Goal: Communication & Community: Share content

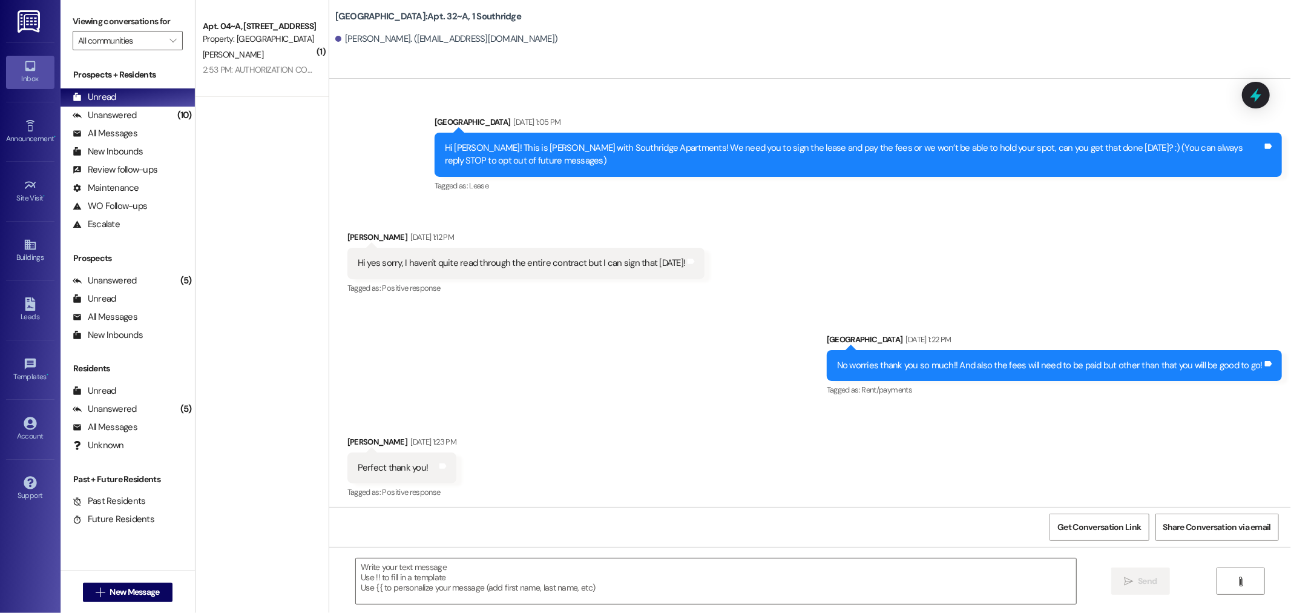
scroll to position [28591, 0]
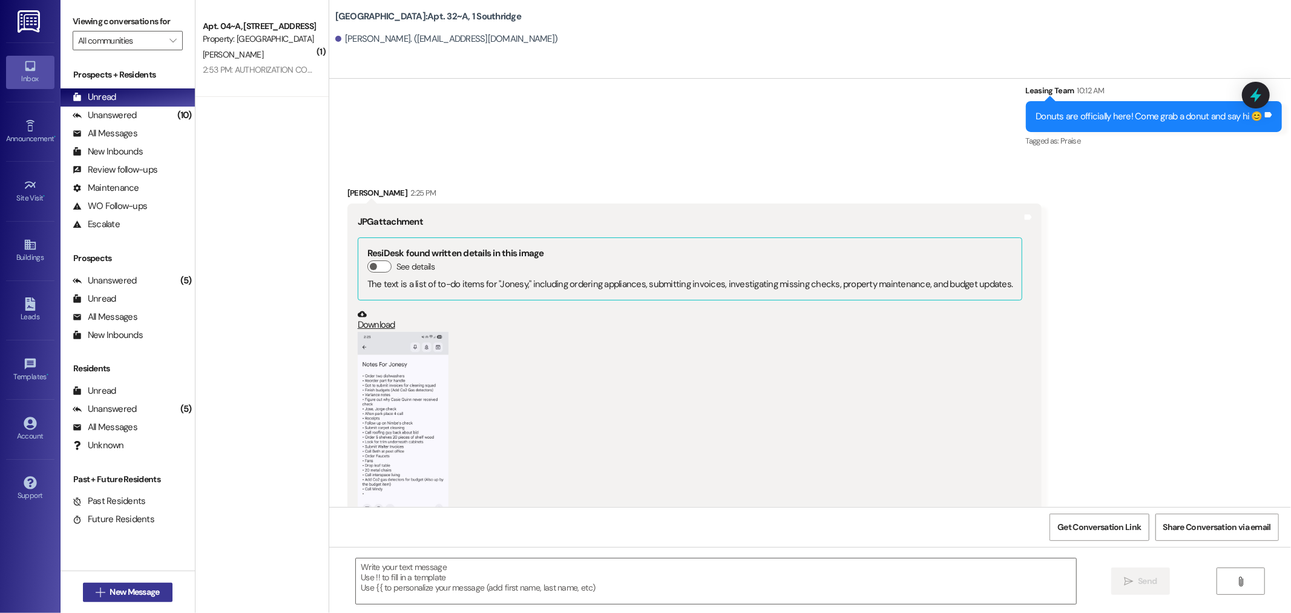
click at [116, 588] on span "New Message" at bounding box center [135, 591] width 50 height 13
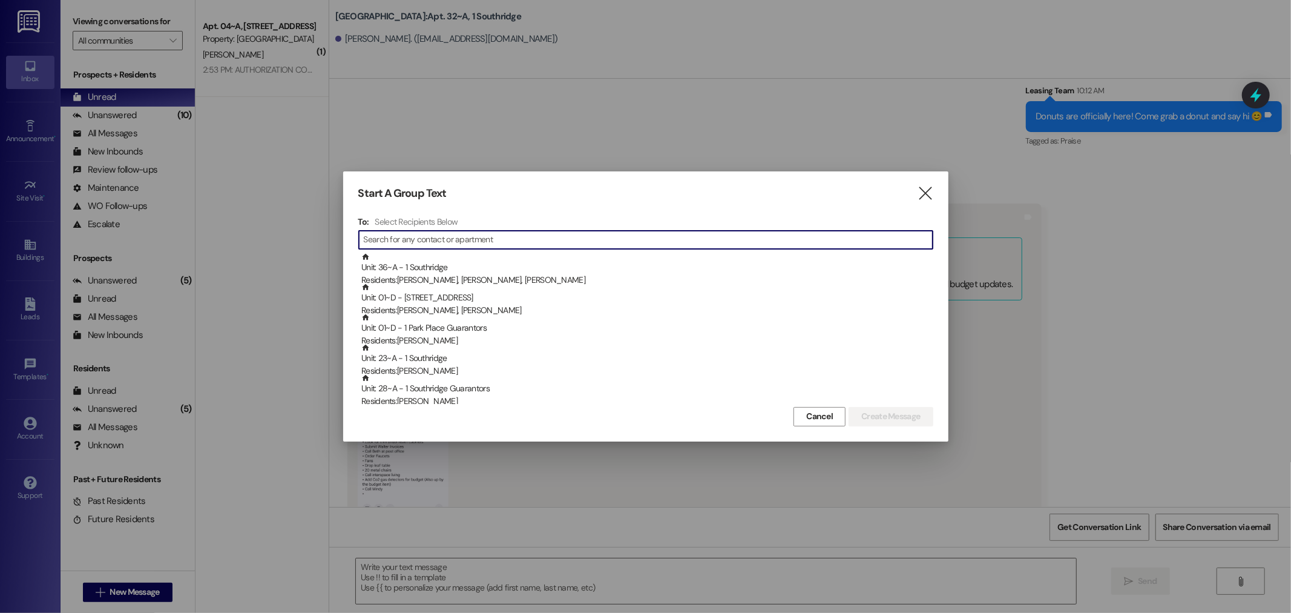
click at [376, 243] on input at bounding box center [648, 239] width 569 height 17
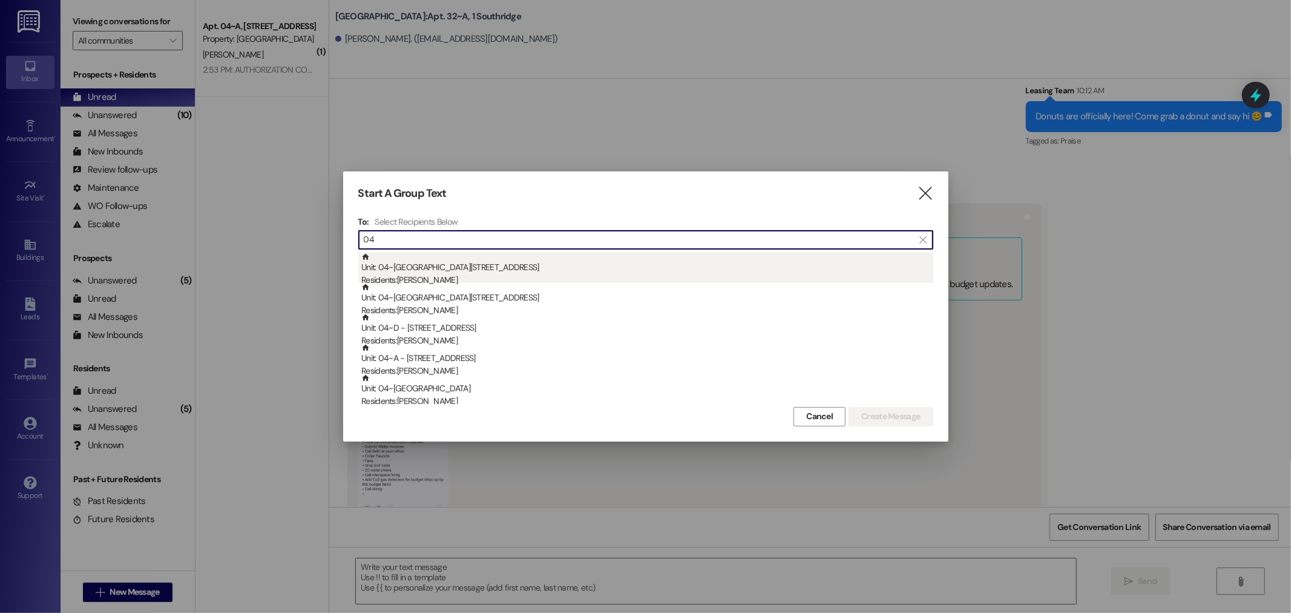
type input "04"
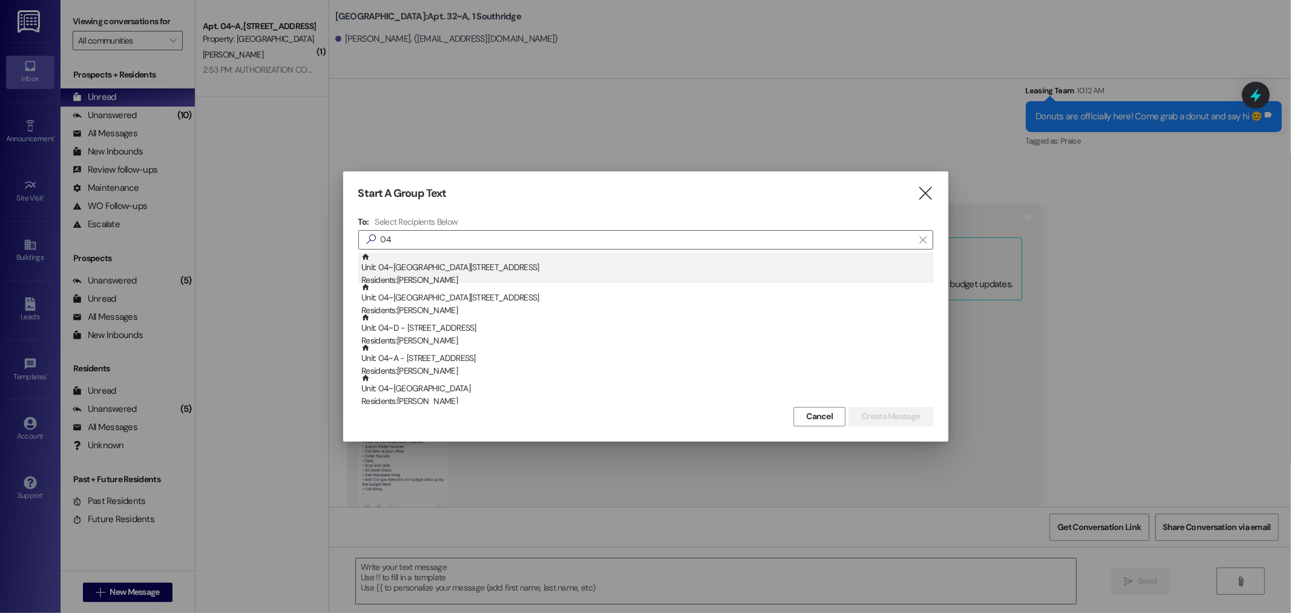
click at [426, 274] on div "Residents: [PERSON_NAME]" at bounding box center [647, 280] width 572 height 13
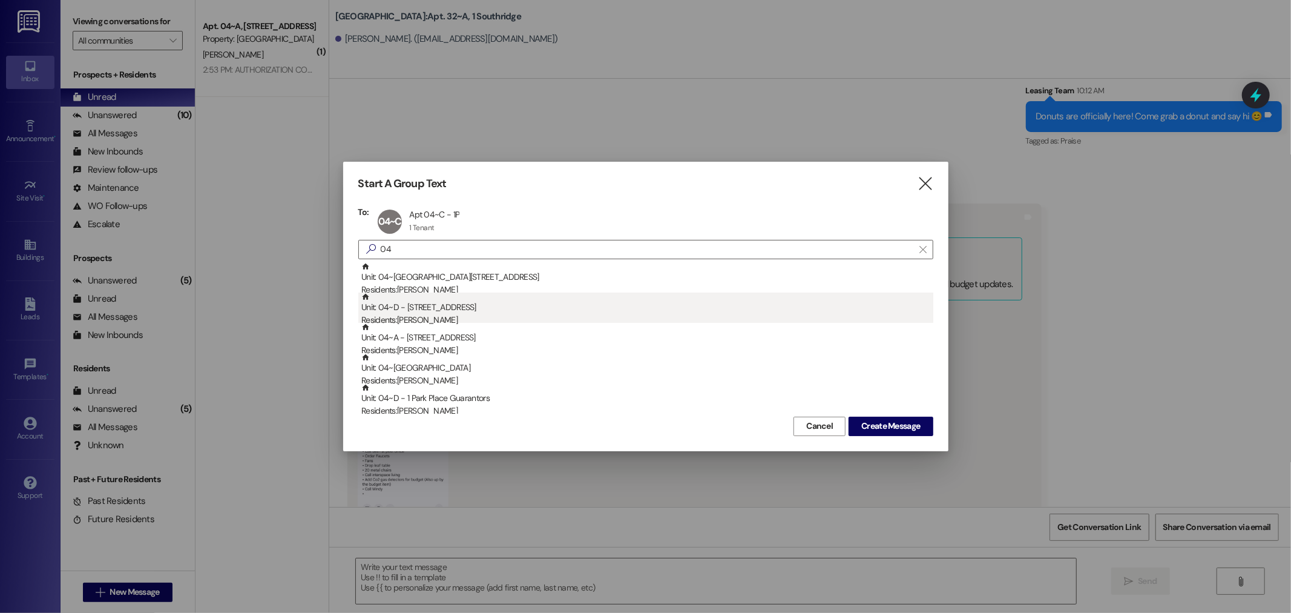
click at [414, 314] on div "Residents: [PERSON_NAME]" at bounding box center [647, 320] width 572 height 13
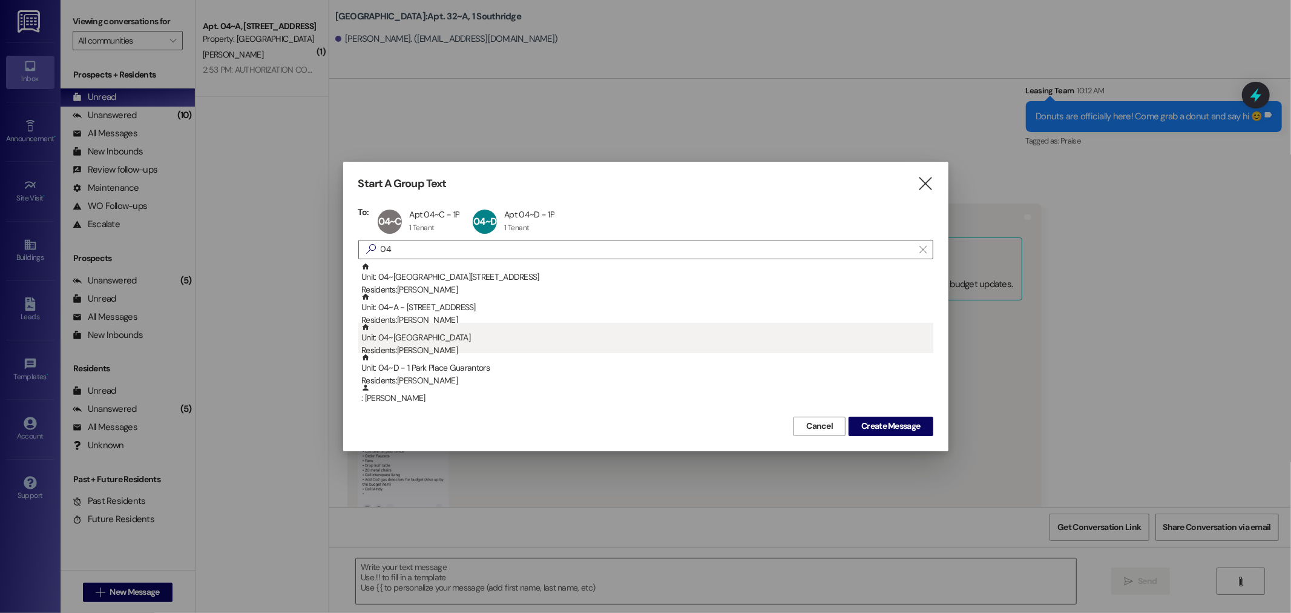
click at [420, 327] on div "Unit: 04~B - 1 Park Place Residents: [PERSON_NAME]" at bounding box center [647, 340] width 572 height 35
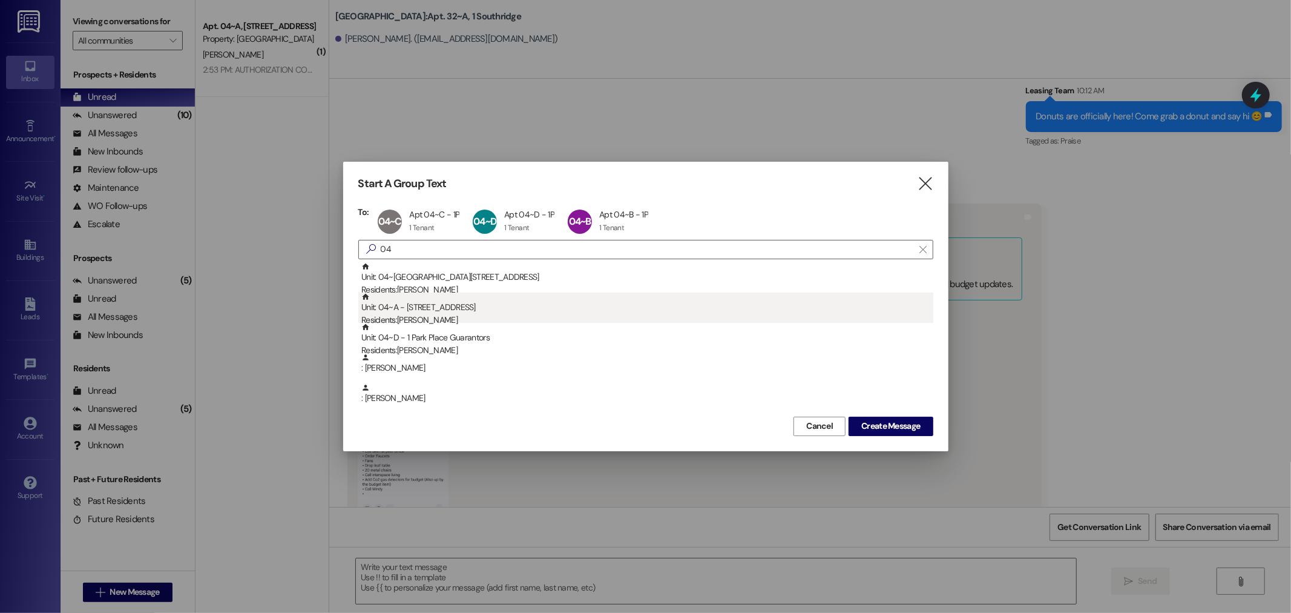
click at [420, 312] on div "Unit: 04~A - 1 Park Place Residents: [PERSON_NAME]" at bounding box center [647, 309] width 572 height 35
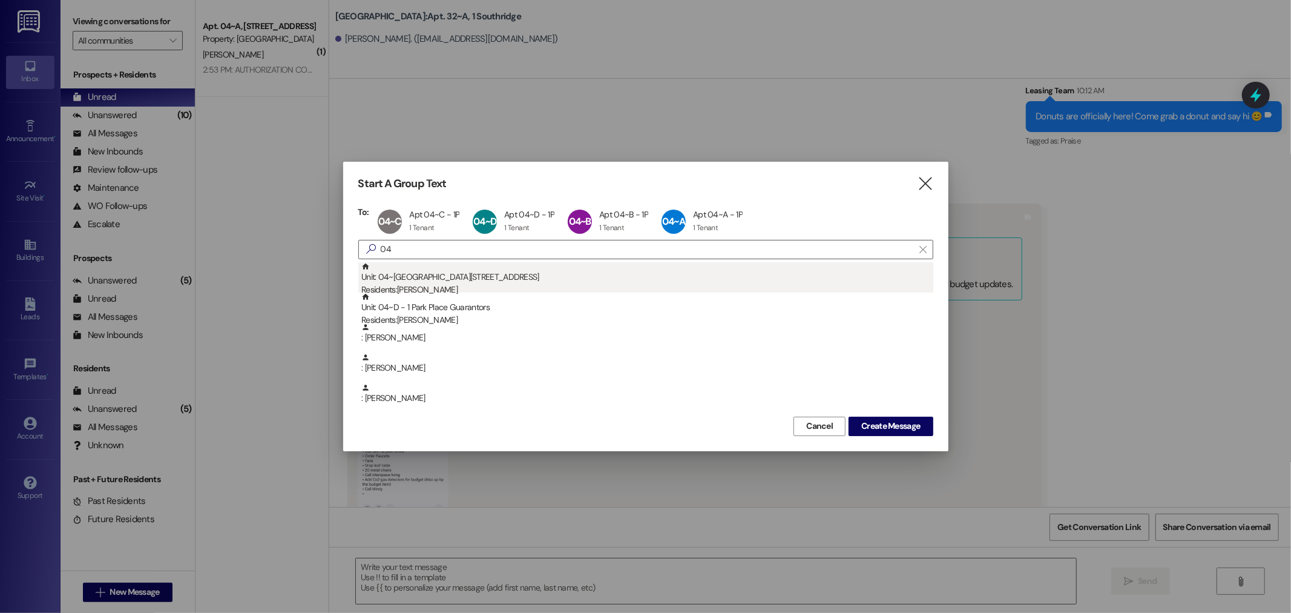
click at [434, 279] on div "Unit: 04~E - 1 Park Place Residents: [PERSON_NAME]" at bounding box center [647, 279] width 572 height 35
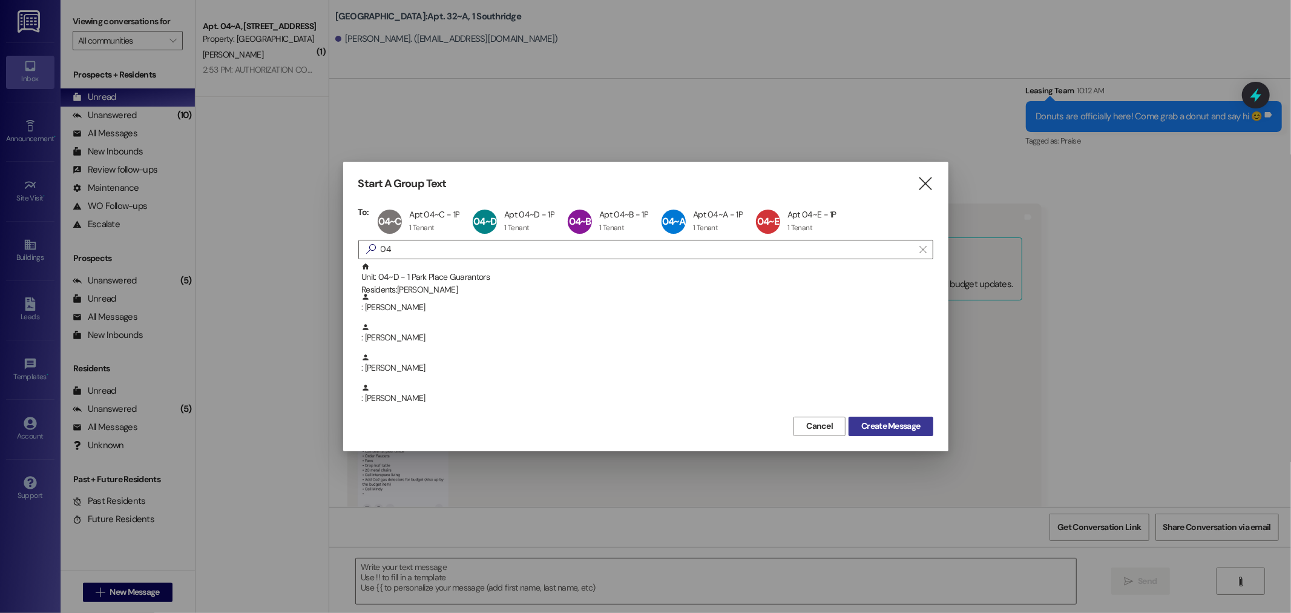
click at [898, 426] on span "Create Message" at bounding box center [890, 425] width 59 height 13
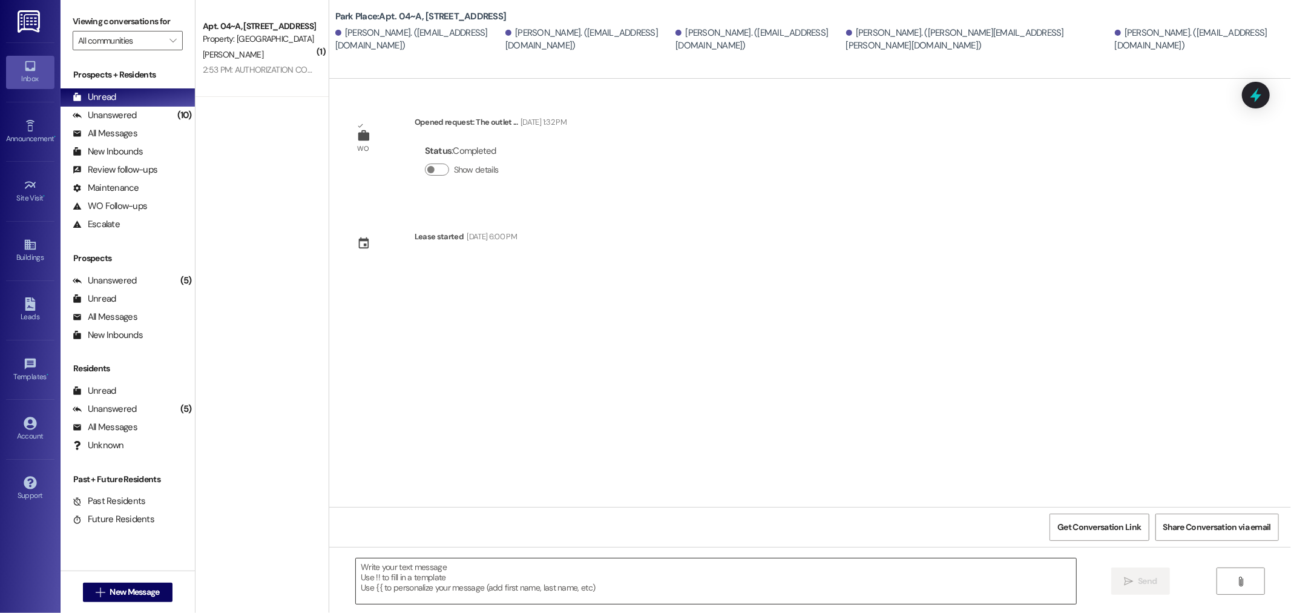
scroll to position [0, 0]
click at [401, 577] on textarea at bounding box center [716, 580] width 720 height 45
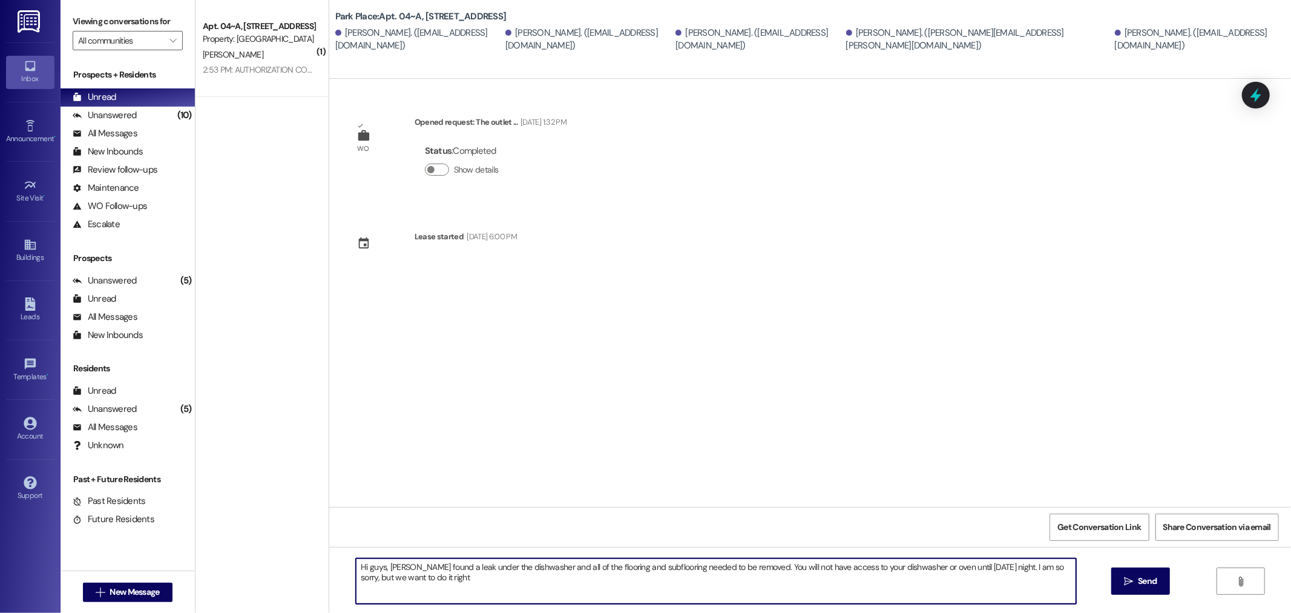
click at [431, 577] on textarea "Hi guys, [PERSON_NAME] found a leak under the dishwasher and all of the floorin…" at bounding box center [716, 580] width 720 height 45
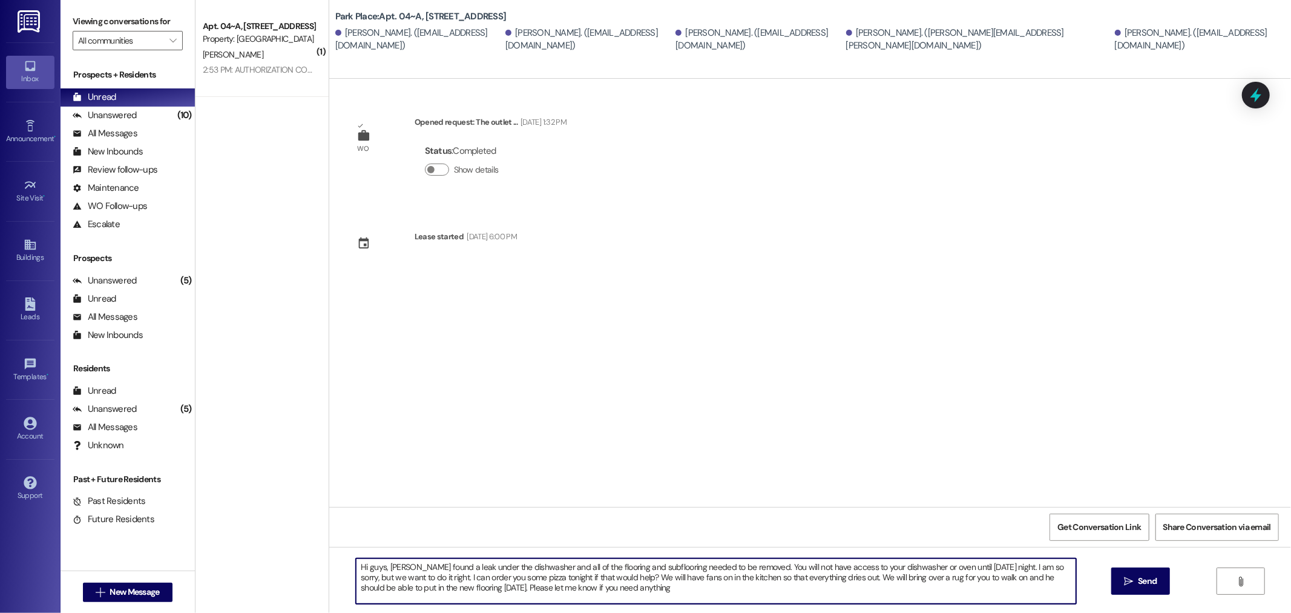
click at [478, 585] on textarea "Hi guys, [PERSON_NAME] found a leak under the dishwasher and all of the floorin…" at bounding box center [716, 580] width 720 height 45
click at [634, 591] on textarea "Hi guys, [PERSON_NAME] found a leak under the dishwasher and all of the floorin…" at bounding box center [716, 580] width 720 height 45
click at [620, 588] on textarea "Hi guys, [PERSON_NAME] found a leak under the dishwasher and all of the floorin…" at bounding box center [716, 580] width 720 height 45
click at [616, 585] on textarea "Hi guys, [PERSON_NAME] found a leak under the dishwasher and all of the floorin…" at bounding box center [716, 580] width 720 height 45
type textarea "Hi guys, [PERSON_NAME] found a leak under the dishwasher and all of the floorin…"
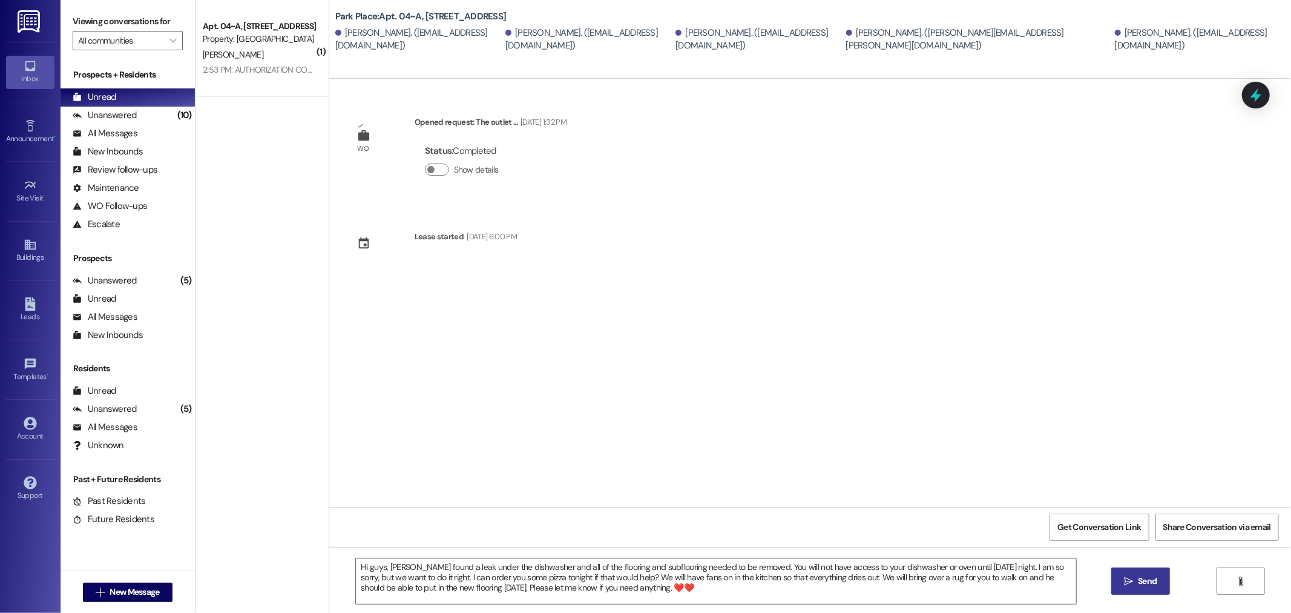
click at [1154, 582] on span "Send" at bounding box center [1147, 580] width 19 height 13
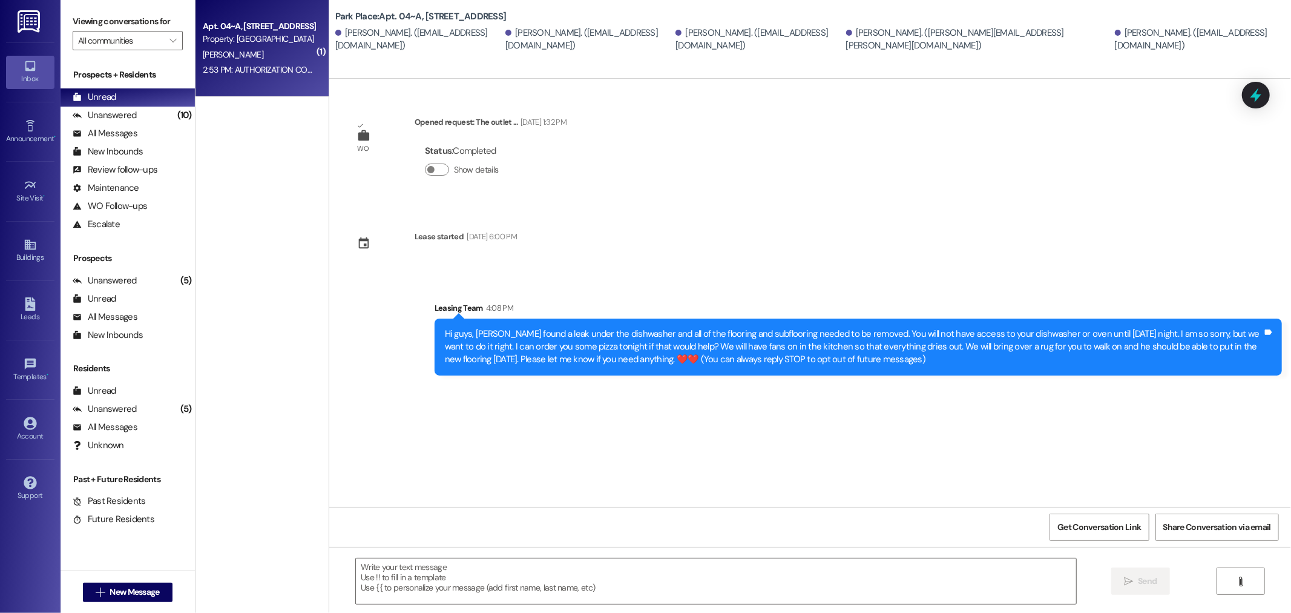
click at [251, 39] on div "Property: [GEOGRAPHIC_DATA]" at bounding box center [259, 39] width 112 height 13
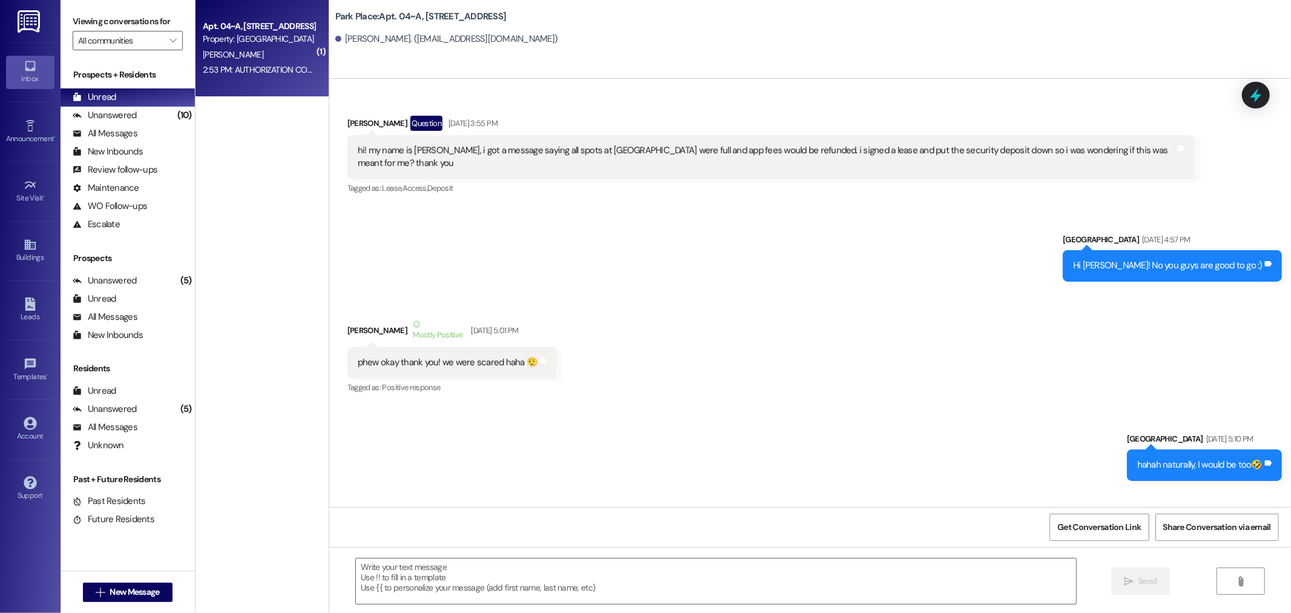
scroll to position [28409, 0]
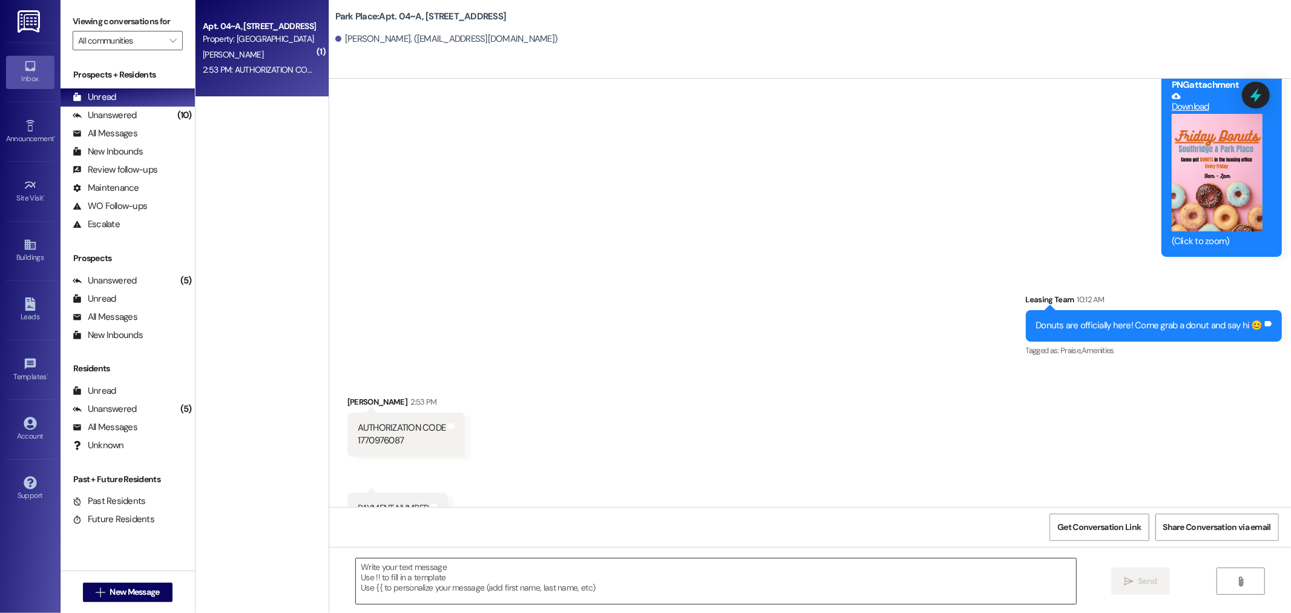
drag, startPoint x: 378, startPoint y: 576, endPoint x: 363, endPoint y: 575, distance: 15.1
click at [376, 573] on textarea at bounding box center [716, 580] width 720 height 45
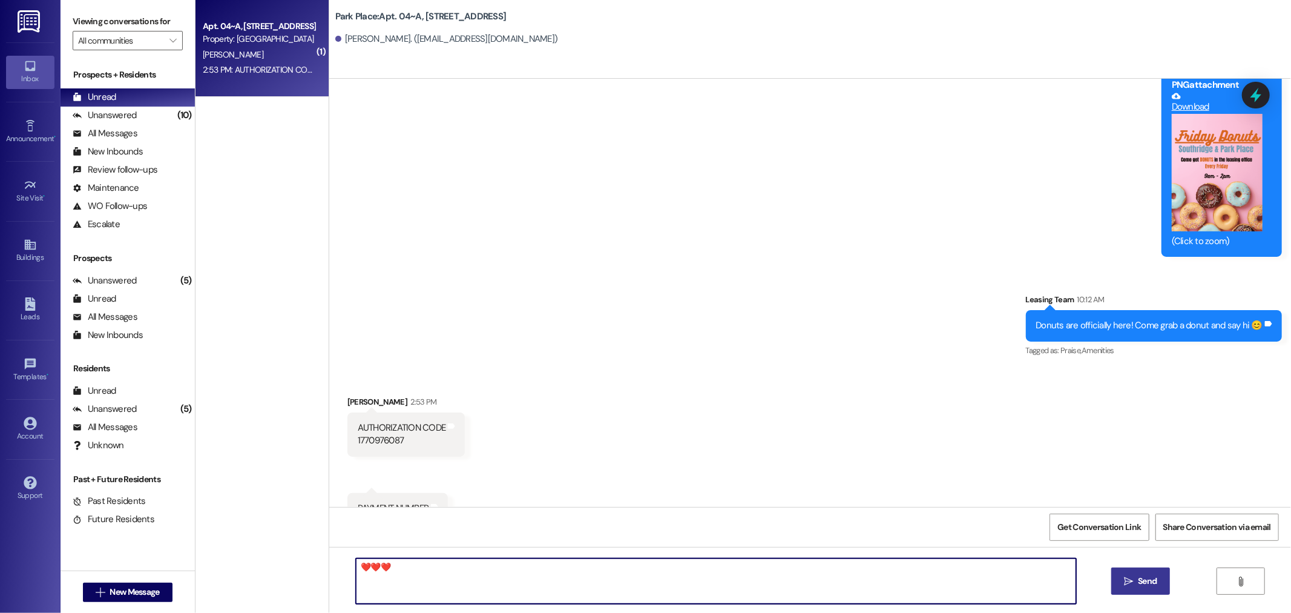
type textarea "❤️❤️❤️"
click at [1144, 578] on span "Send" at bounding box center [1147, 580] width 19 height 13
